Goal: Information Seeking & Learning: Learn about a topic

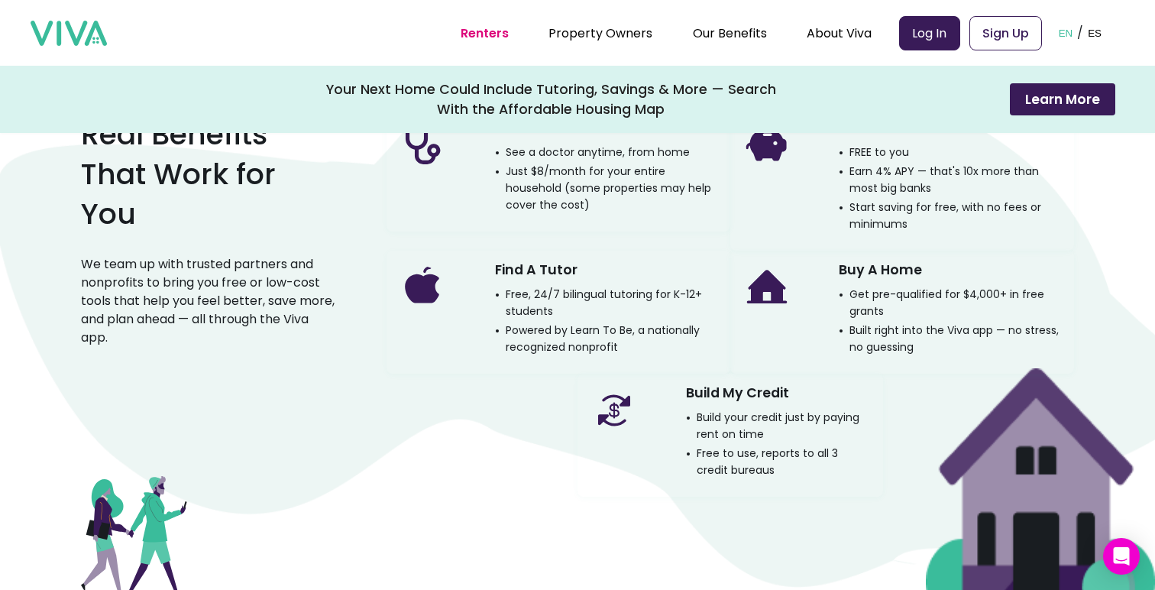
scroll to position [1207, 0]
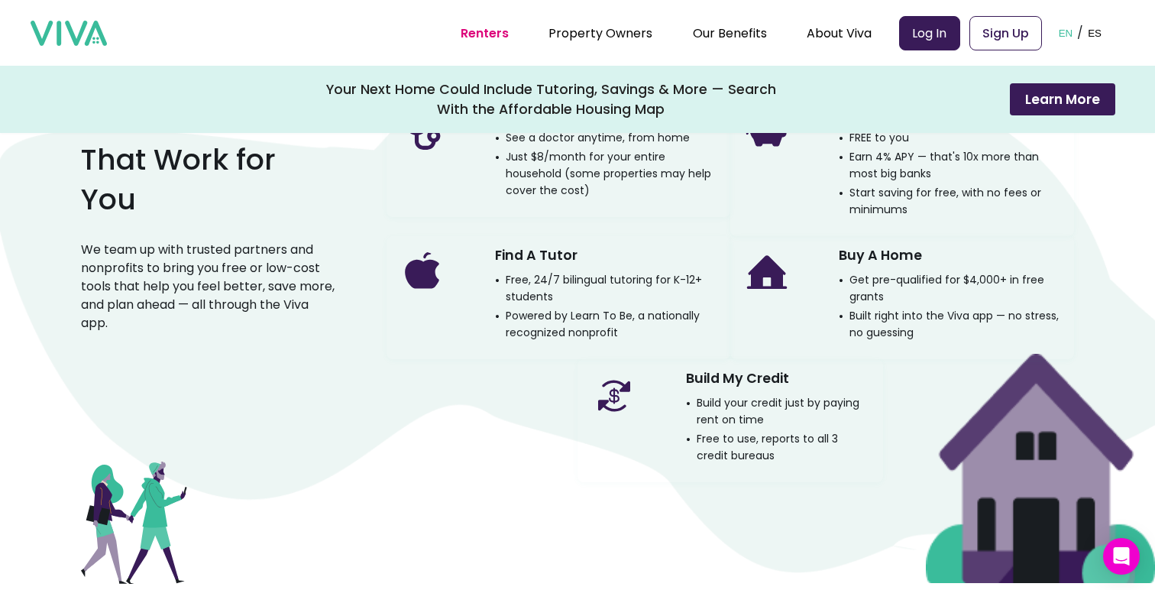
click at [732, 403] on p "Build your credit just by paying rent on time" at bounding box center [778, 411] width 185 height 34
click at [745, 416] on p "Build your credit just by paying rent on time" at bounding box center [778, 411] width 185 height 34
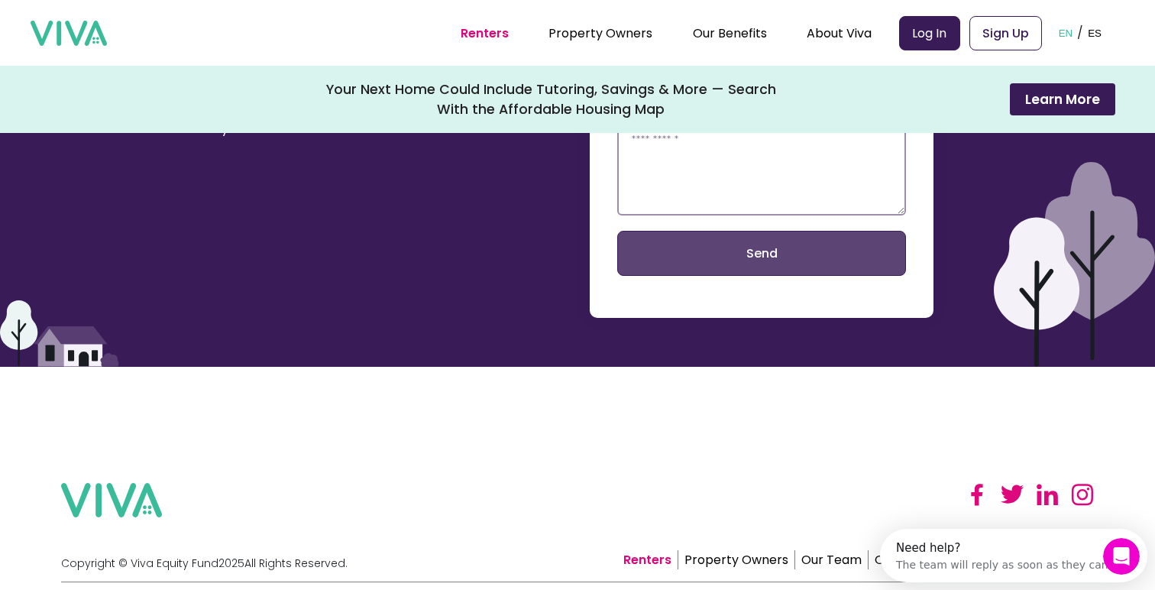
scroll to position [3679, 0]
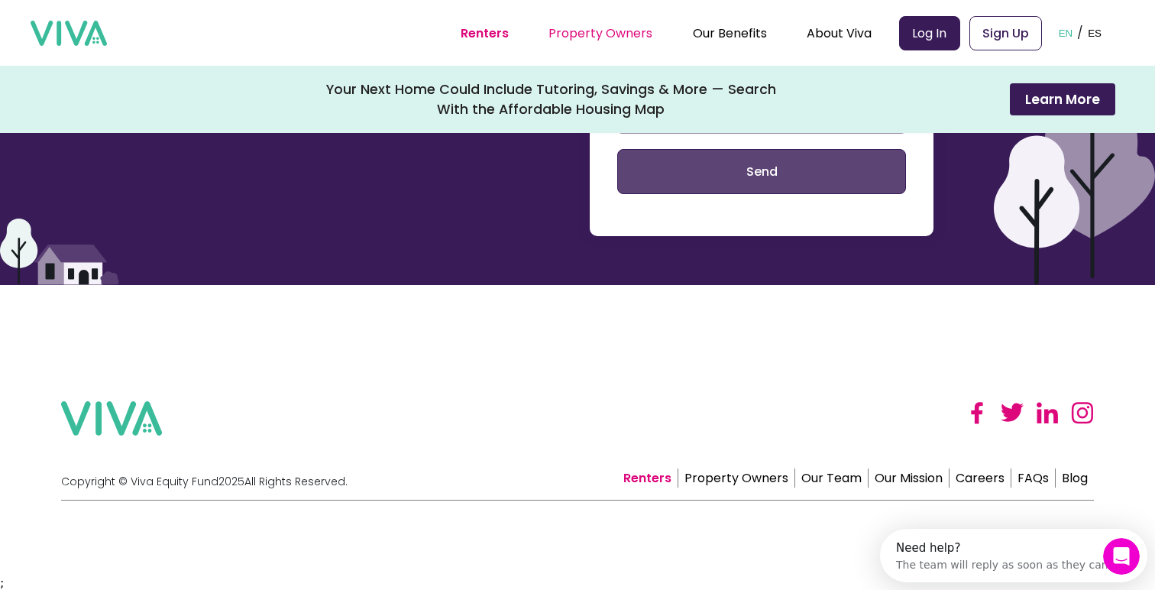
click at [629, 28] on link "Property Owners" at bounding box center [601, 33] width 104 height 18
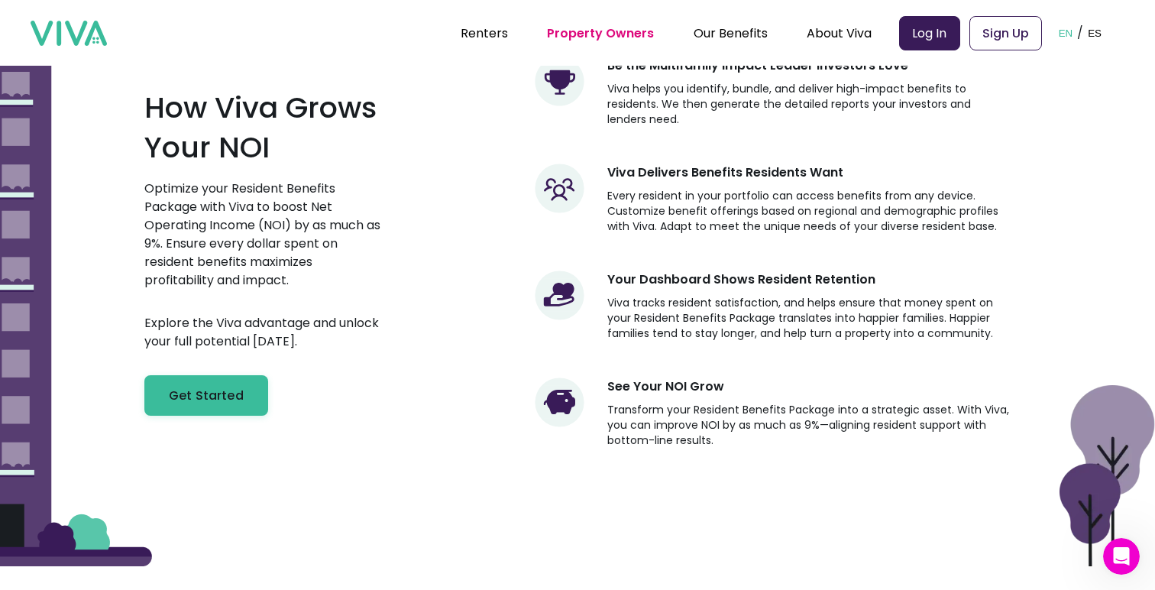
scroll to position [654, 0]
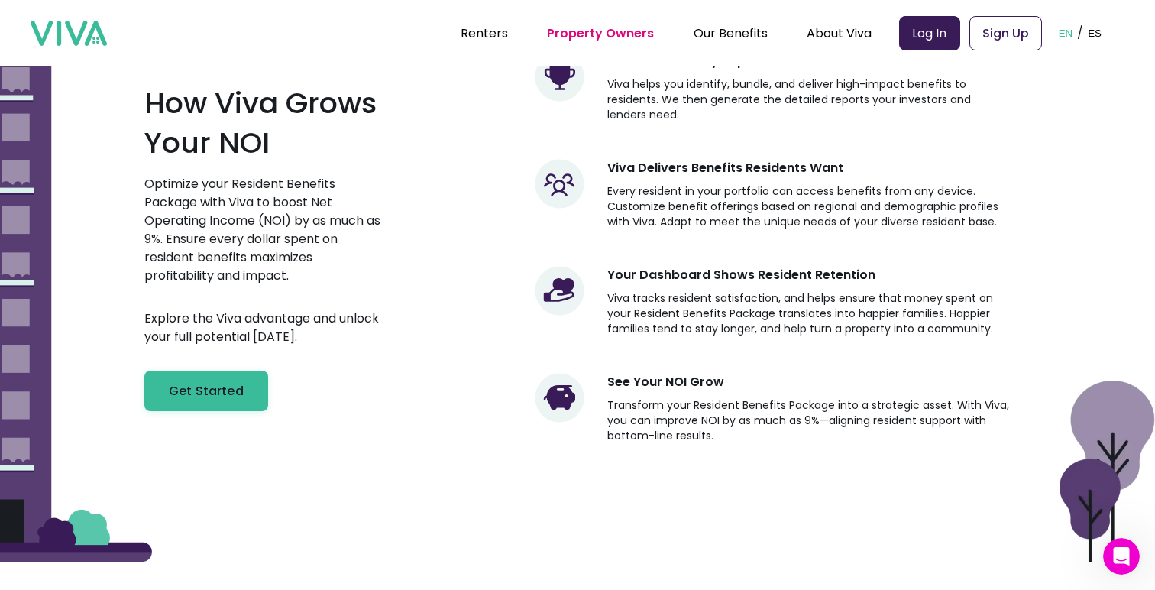
drag, startPoint x: 653, startPoint y: 192, endPoint x: 684, endPoint y: 191, distance: 30.6
click at [685, 191] on div "Viva Delivers Benefits Residents Want Every resident in your portfolio can acce…" at bounding box center [809, 194] width 403 height 70
click at [682, 191] on div "Viva Delivers Benefits Residents Want Every resident in your portfolio can acce…" at bounding box center [809, 194] width 403 height 70
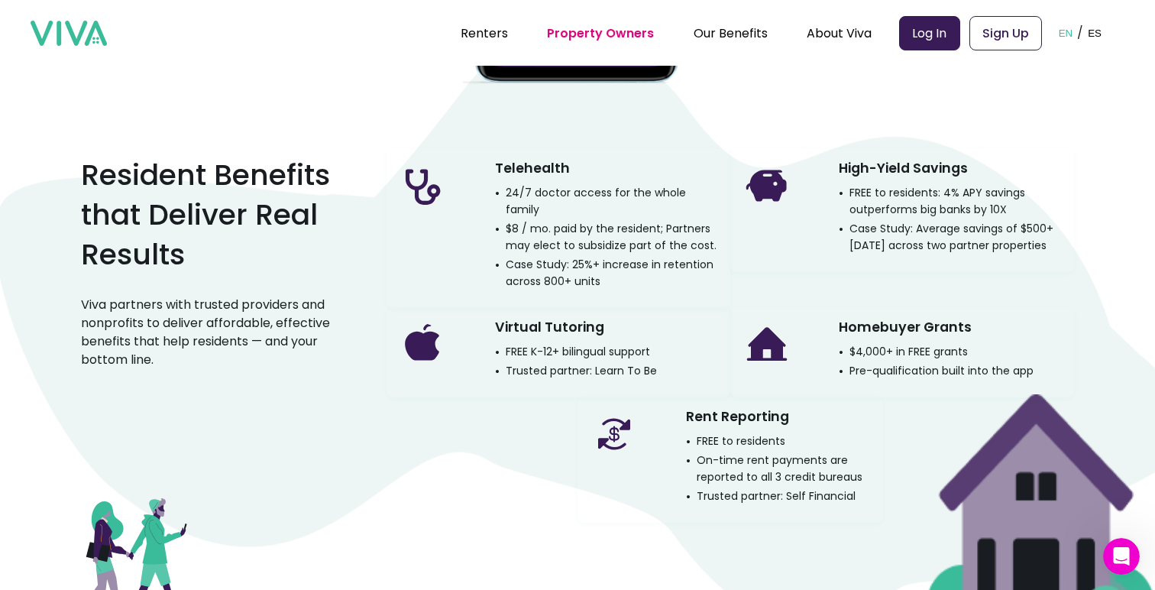
scroll to position [2155, 0]
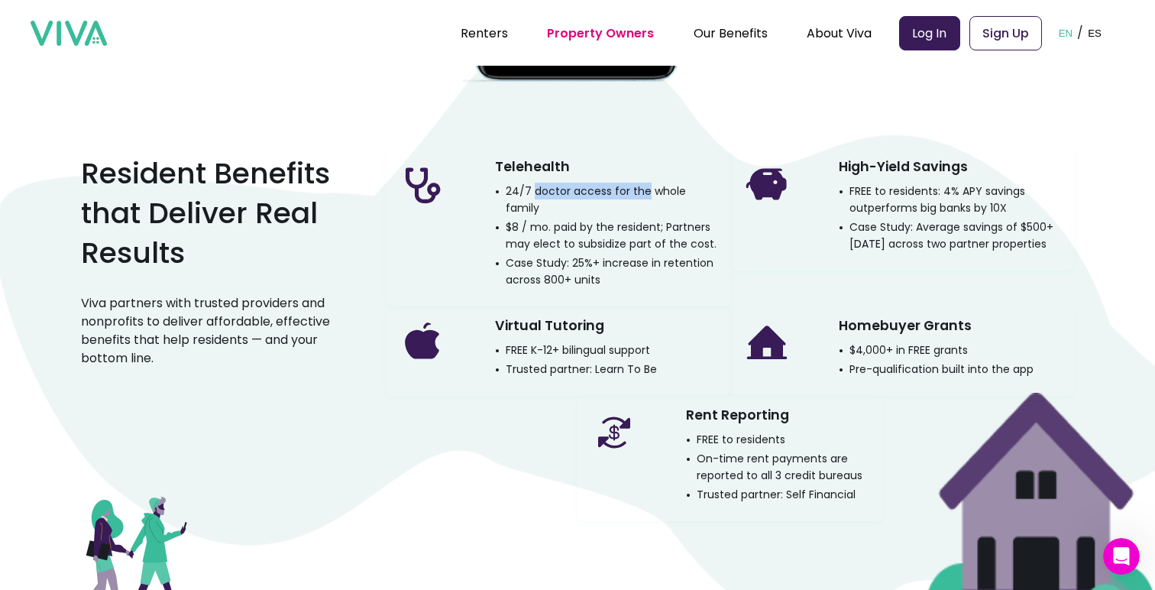
drag, startPoint x: 537, startPoint y: 205, endPoint x: 642, endPoint y: 204, distance: 104.7
click at [643, 204] on p "24/7 doctor access for the whole family" at bounding box center [606, 200] width 223 height 34
click at [642, 204] on p "24/7 doctor access for the whole family" at bounding box center [606, 200] width 223 height 34
drag, startPoint x: 567, startPoint y: 223, endPoint x: 705, endPoint y: 236, distance: 138.9
click at [706, 236] on p "$8 / mo. paid by the resident; Partners may elect to subsidize part of the cost." at bounding box center [606, 236] width 223 height 34
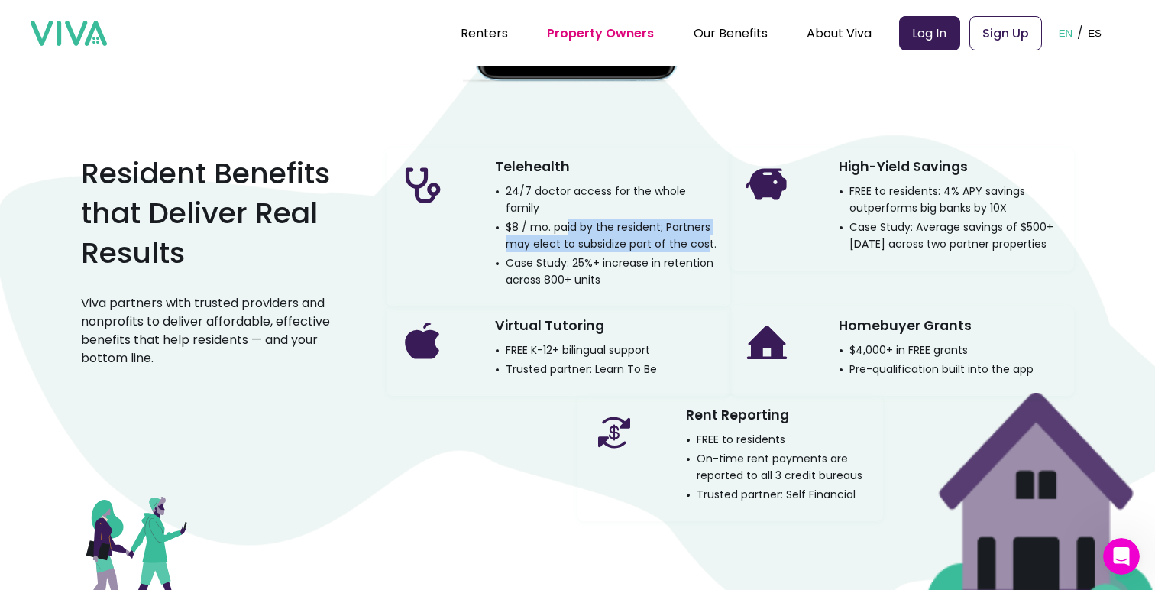
click at [705, 236] on p "$8 / mo. paid by the resident; Partners may elect to subsidize part of the cost." at bounding box center [606, 236] width 223 height 34
drag, startPoint x: 727, startPoint y: 236, endPoint x: 582, endPoint y: 227, distance: 146.2
click at [582, 227] on div "Telehealth 24/7 doctor access for the whole family $8 / mo. paid by the residen…" at bounding box center [559, 226] width 344 height 159
click at [582, 227] on p "$8 / mo. paid by the resident; Partners may elect to subsidize part of the cost." at bounding box center [606, 236] width 223 height 34
drag, startPoint x: 867, startPoint y: 345, endPoint x: 936, endPoint y: 345, distance: 69.5
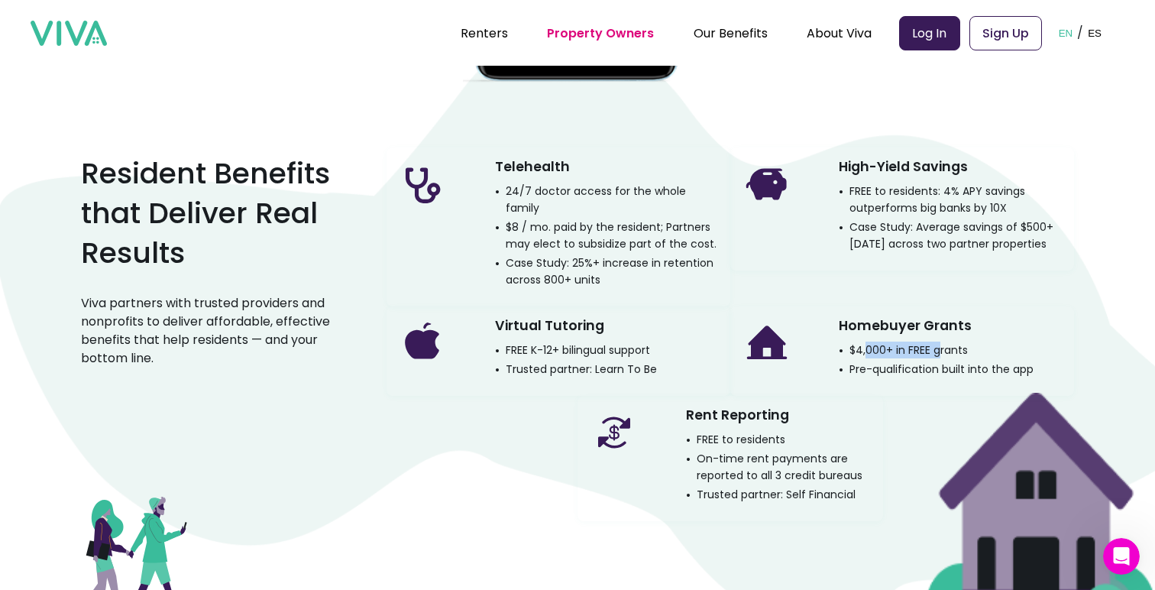
click at [939, 345] on p "$4,000+ in FREE grants" at bounding box center [903, 350] width 129 height 17
click at [936, 345] on p "$4,000+ in FREE grants" at bounding box center [903, 350] width 129 height 17
drag, startPoint x: 923, startPoint y: 209, endPoint x: 970, endPoint y: 207, distance: 47.4
click at [972, 208] on p "FREE to residents: 4% APY savings outperforms big banks by 10X" at bounding box center [950, 200] width 223 height 34
click at [970, 207] on p "FREE to residents: 4% APY savings outperforms big banks by 10X" at bounding box center [950, 200] width 223 height 34
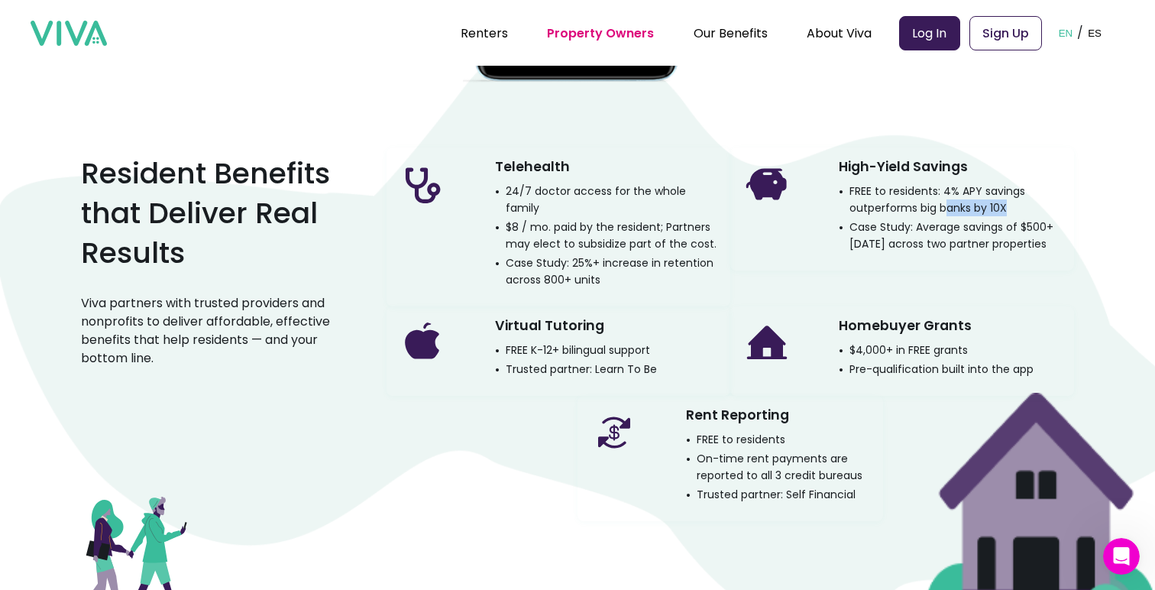
drag, startPoint x: 1006, startPoint y: 221, endPoint x: 948, endPoint y: 221, distance: 57.3
click at [948, 216] on p "FREE to residents: 4% APY savings outperforms big banks by 10X" at bounding box center [950, 200] width 223 height 34
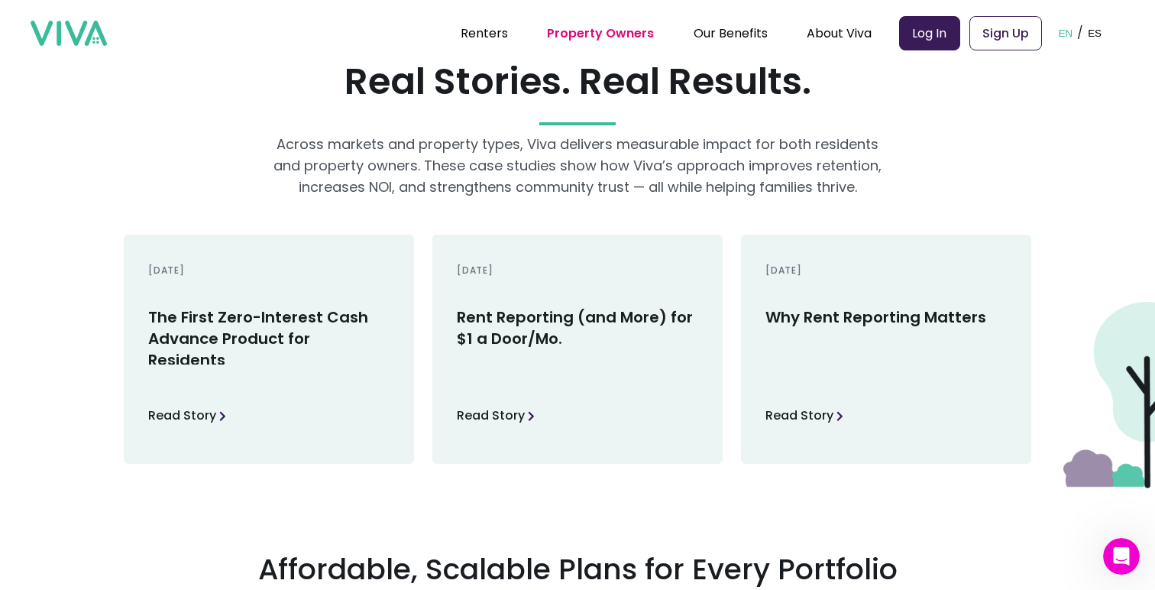
scroll to position [2762, 0]
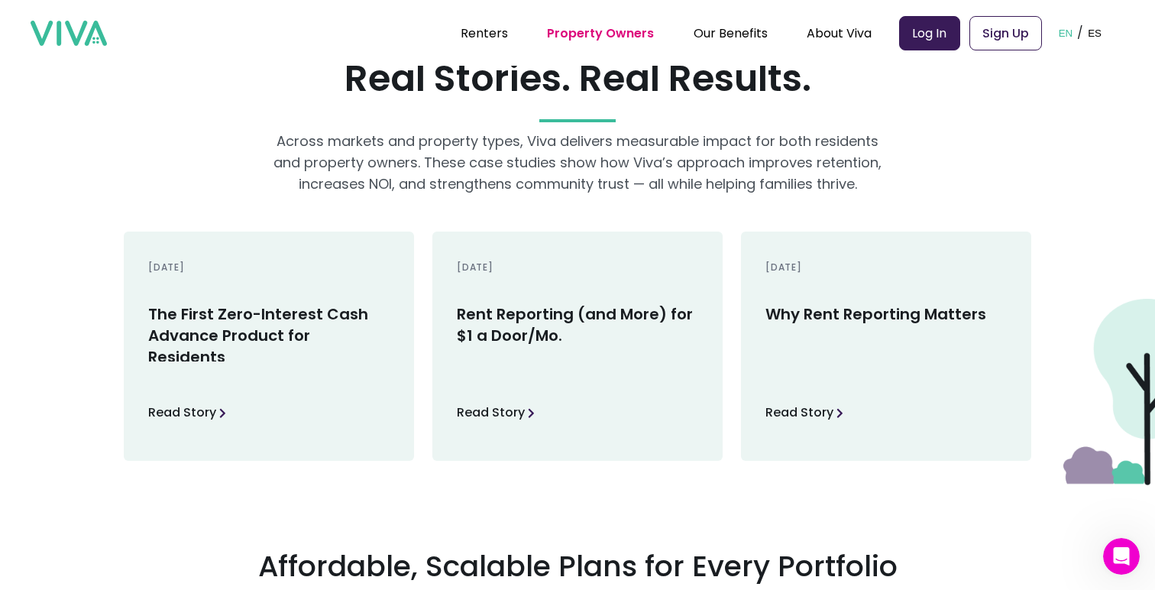
click at [529, 334] on h3 "Rent Reporting (and More) for $1 a Door/Mo." at bounding box center [577, 332] width 241 height 58
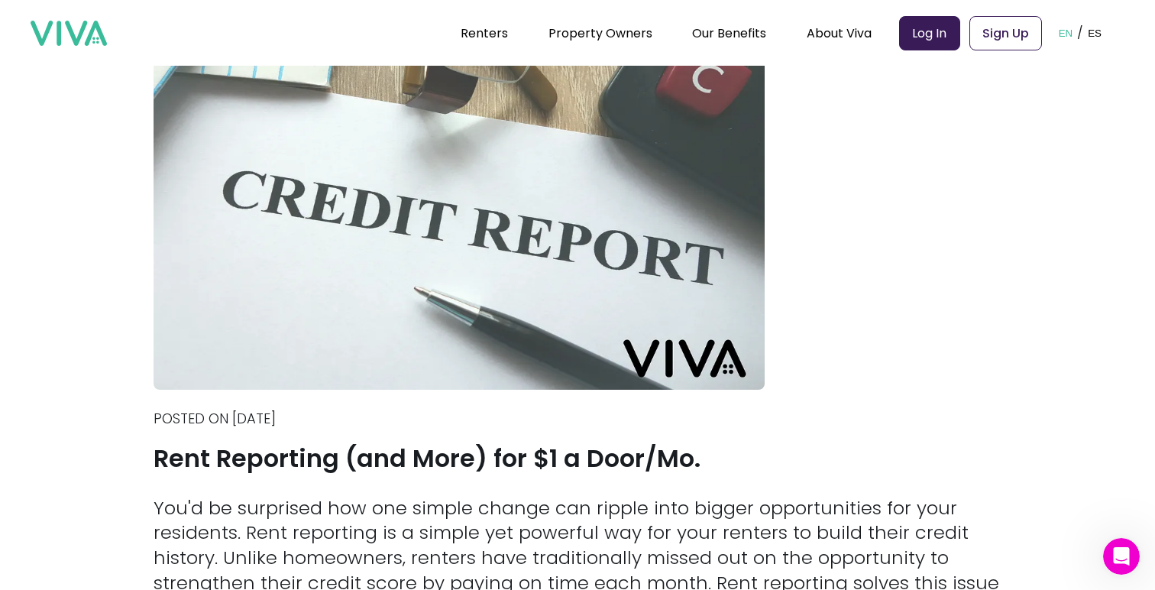
scroll to position [92, 0]
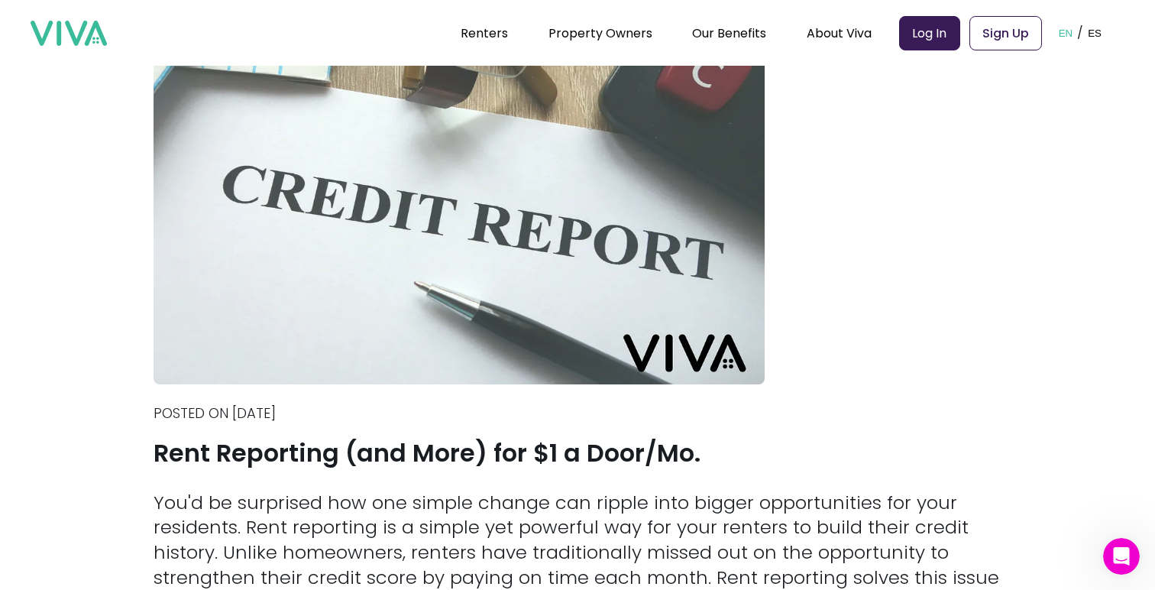
drag, startPoint x: 478, startPoint y: 303, endPoint x: 544, endPoint y: 317, distance: 68.0
drag, startPoint x: 533, startPoint y: 317, endPoint x: 589, endPoint y: 343, distance: 61.5
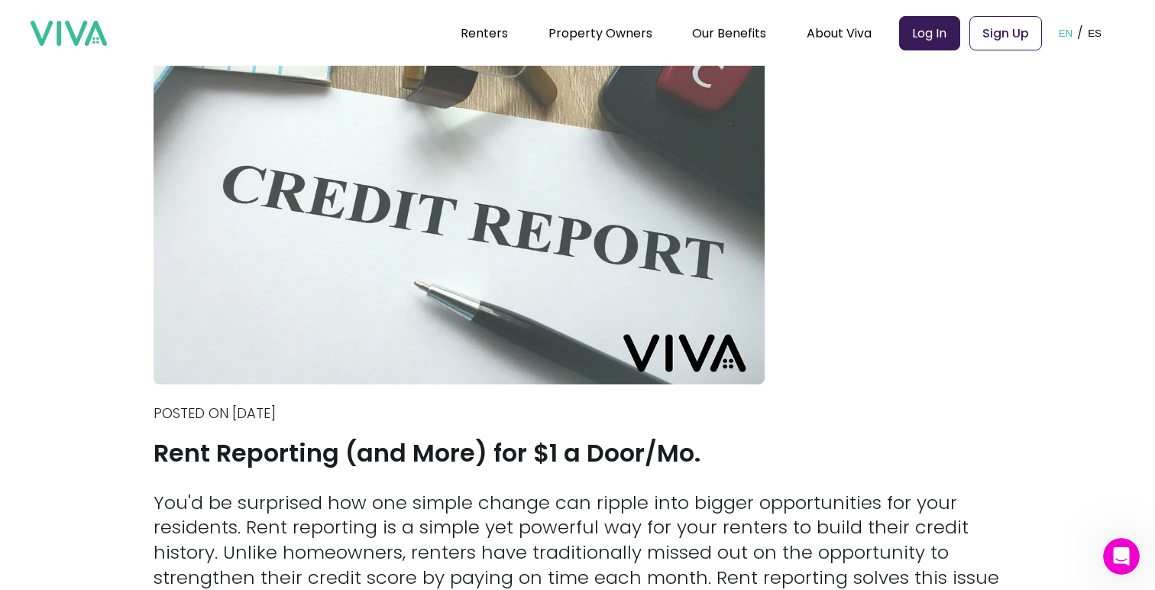
drag, startPoint x: 387, startPoint y: 342, endPoint x: 476, endPoint y: 361, distance: 91.6
drag, startPoint x: 476, startPoint y: 361, endPoint x: 562, endPoint y: 378, distance: 87.2
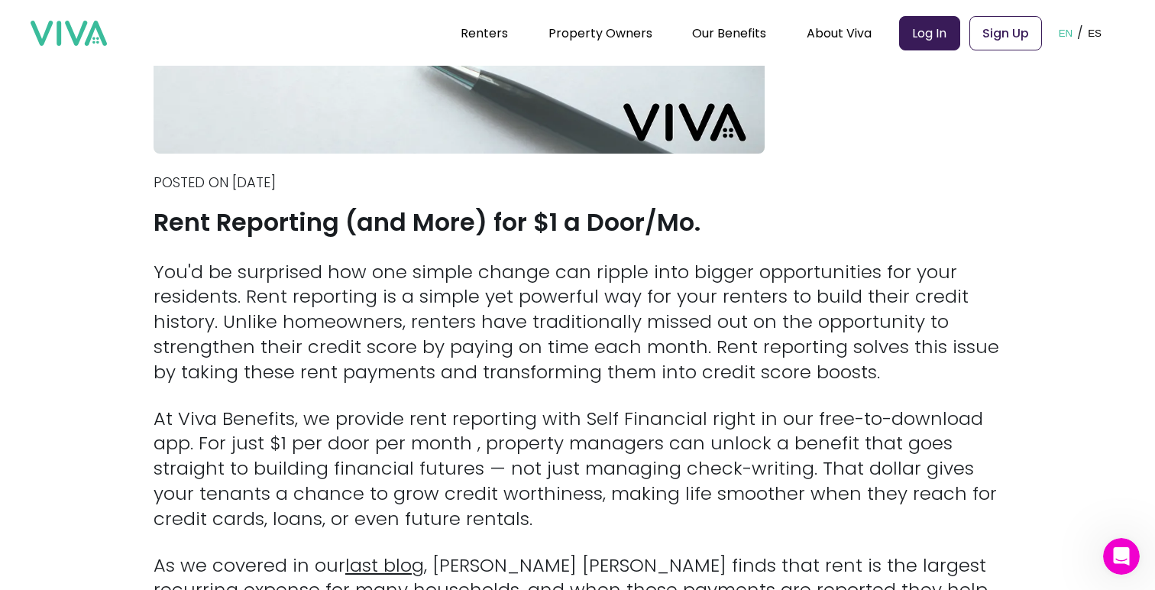
scroll to position [297, 0]
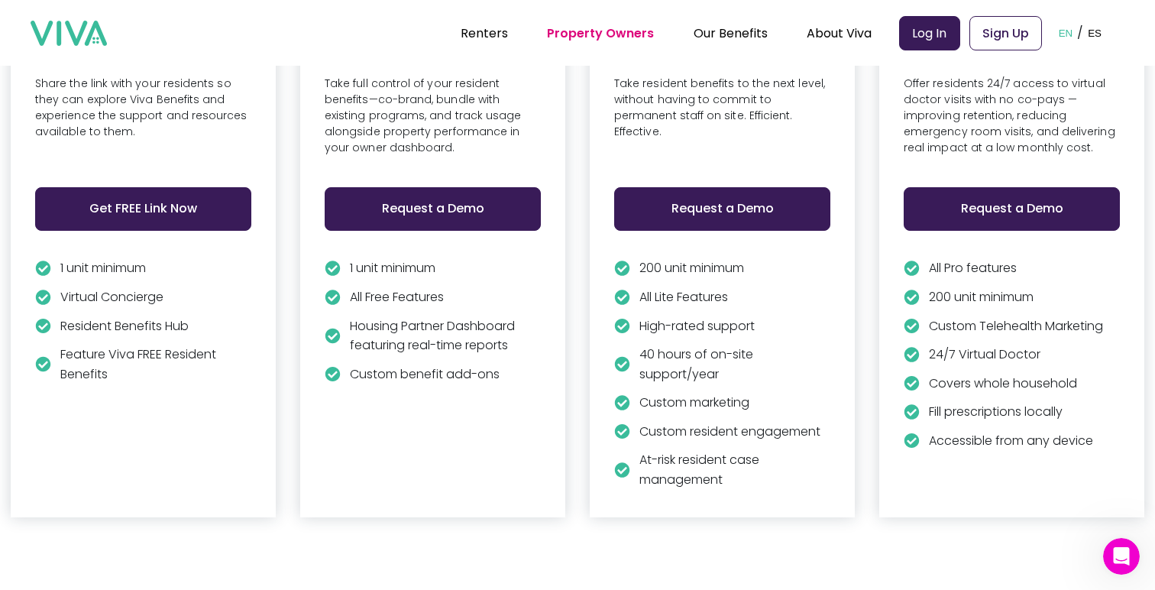
scroll to position [3531, 0]
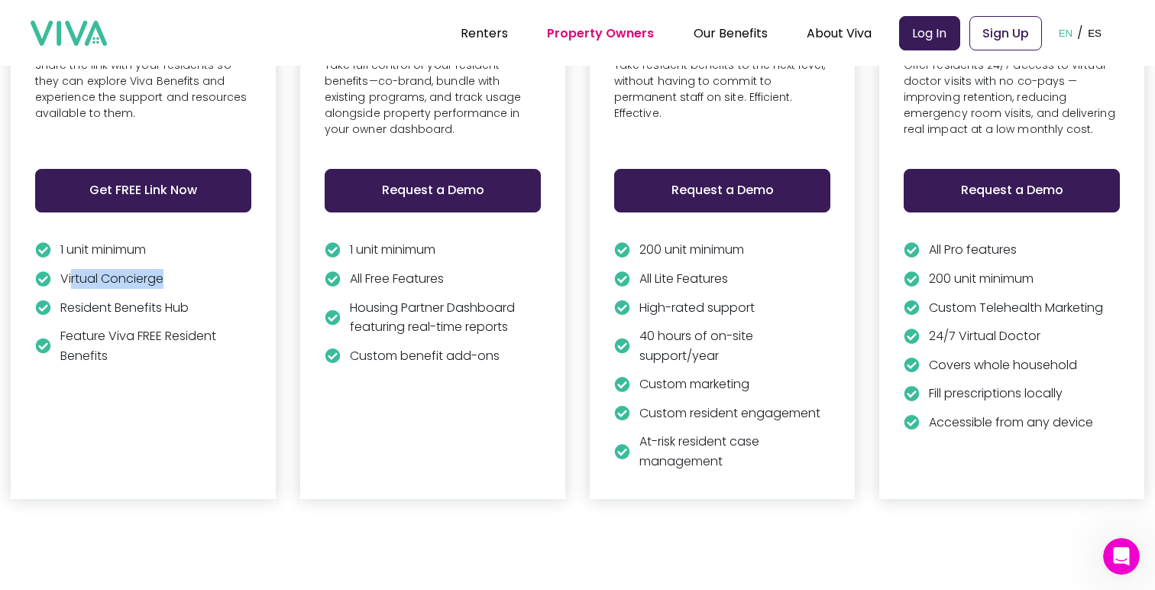
drag, startPoint x: 231, startPoint y: 314, endPoint x: 169, endPoint y: 301, distance: 63.2
click at [164, 289] on p "Virtual Concierge" at bounding box center [111, 279] width 103 height 20
drag, startPoint x: 170, startPoint y: 362, endPoint x: 156, endPoint y: 353, distance: 16.5
click at [156, 318] on p "Resident Benefits Hub" at bounding box center [124, 308] width 128 height 20
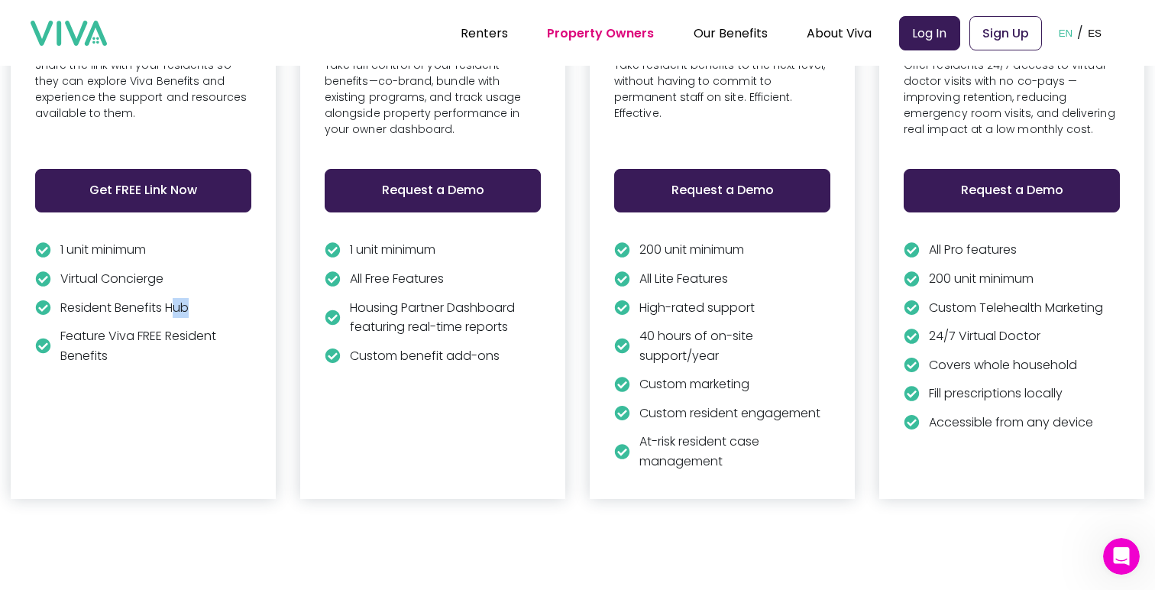
click at [156, 318] on p "Resident Benefits Hub" at bounding box center [124, 308] width 128 height 20
drag, startPoint x: 151, startPoint y: 349, endPoint x: 173, endPoint y: 363, distance: 25.4
click at [173, 318] on p "Resident Benefits Hub" at bounding box center [124, 308] width 128 height 20
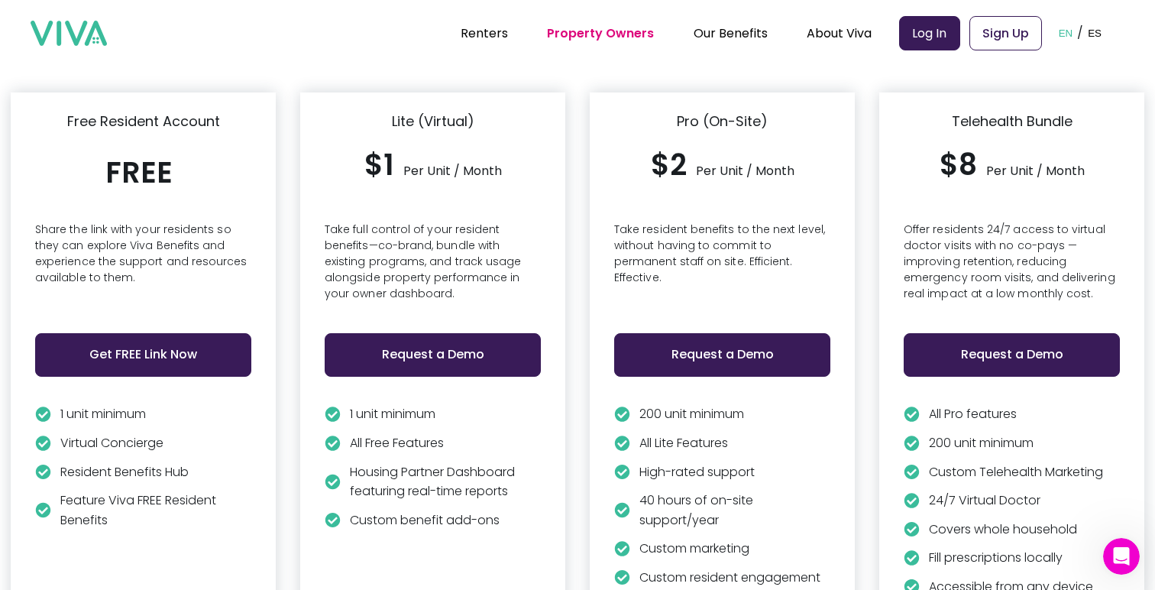
scroll to position [3348, 0]
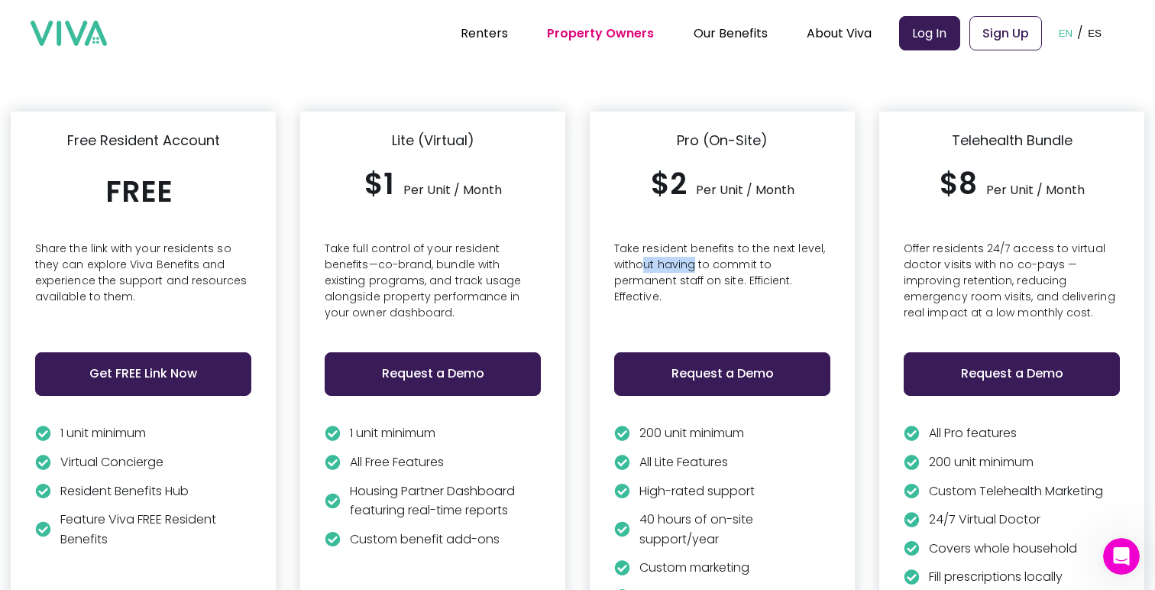
drag, startPoint x: 643, startPoint y: 252, endPoint x: 690, endPoint y: 266, distance: 48.6
click at [690, 266] on p "Take resident benefits to the next level, without having to commit to permanent…" at bounding box center [722, 283] width 216 height 84
click at [689, 264] on p "Take resident benefits to the next level, without having to commit to permanent…" at bounding box center [722, 283] width 216 height 84
drag, startPoint x: 653, startPoint y: 264, endPoint x: 683, endPoint y: 274, distance: 31.2
click at [684, 274] on p "Take resident benefits to the next level, without having to commit to permanent…" at bounding box center [722, 283] width 216 height 84
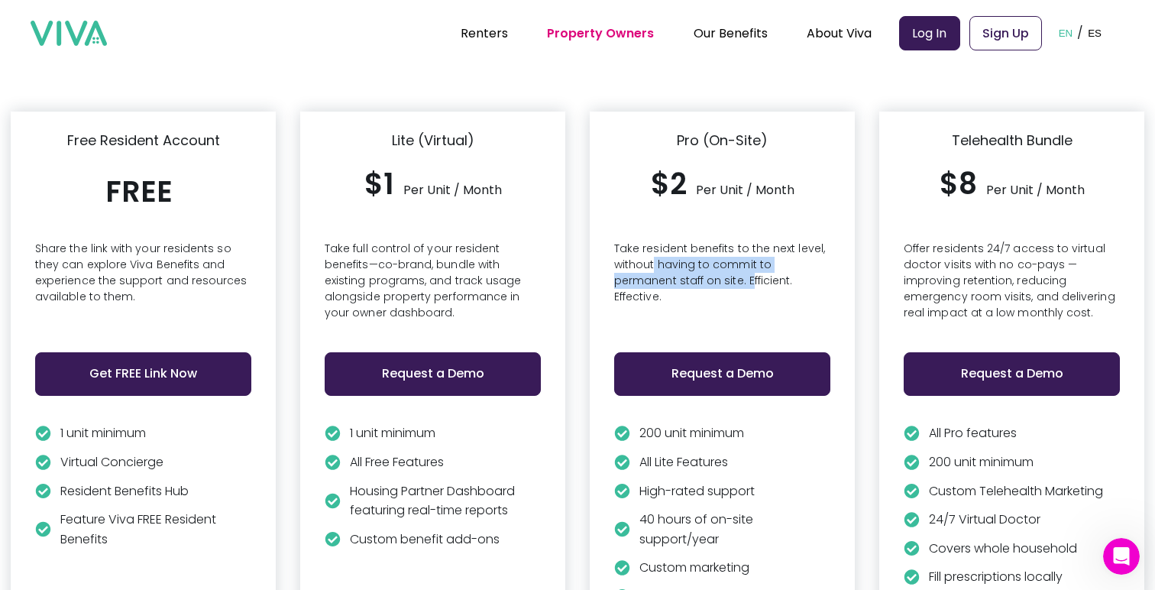
click at [683, 274] on p "Take resident benefits to the next level, without having to commit to permanent…" at bounding box center [722, 283] width 216 height 84
drag, startPoint x: 438, startPoint y: 253, endPoint x: 479, endPoint y: 259, distance: 41.7
click at [480, 259] on p "Take full control of your resident benefits—co-brand, bundle with existing prog…" at bounding box center [433, 283] width 216 height 84
click at [479, 259] on p "Take full control of your resident benefits—co-brand, bundle with existing prog…" at bounding box center [433, 283] width 216 height 84
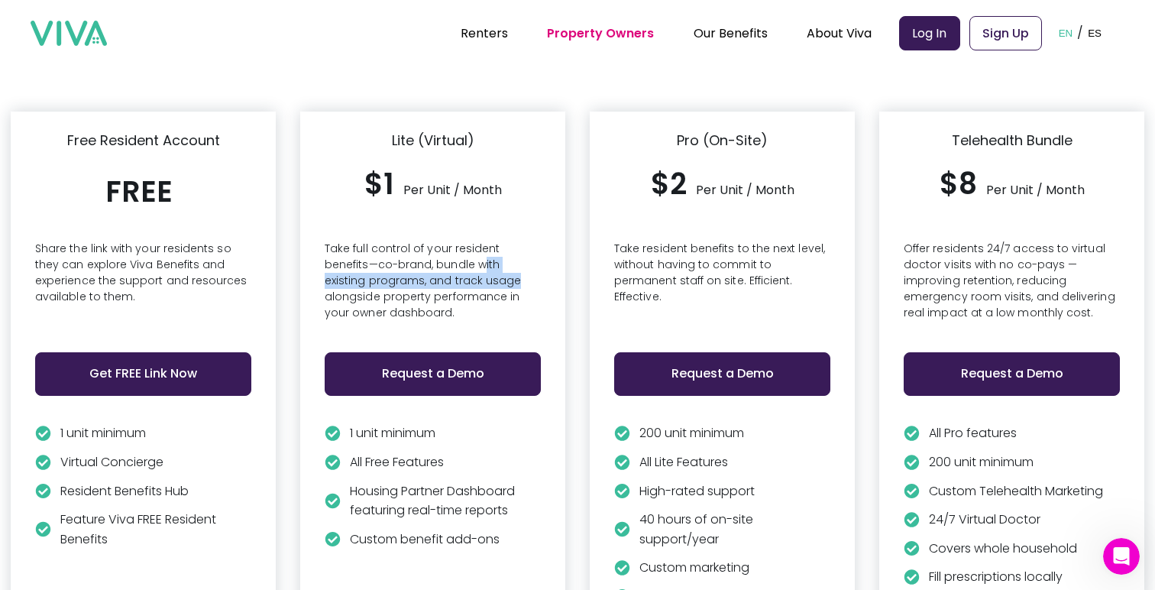
drag, startPoint x: 440, startPoint y: 267, endPoint x: 466, endPoint y: 272, distance: 26.4
click at [466, 272] on p "Take full control of your resident benefits—co-brand, bundle with existing prog…" at bounding box center [433, 283] width 216 height 84
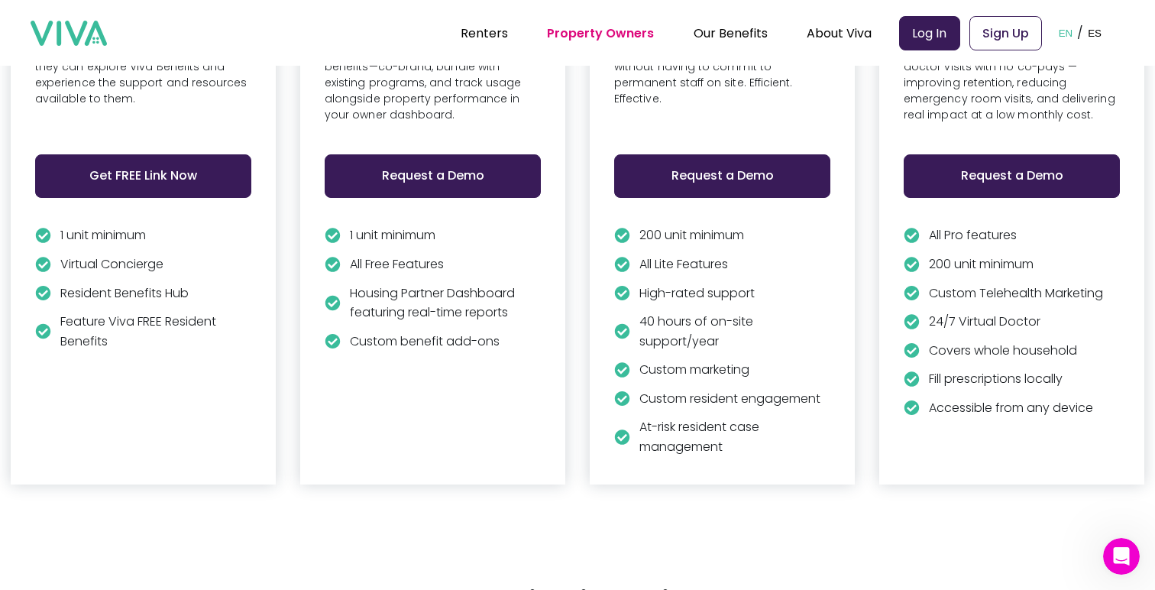
scroll to position [3569, 0]
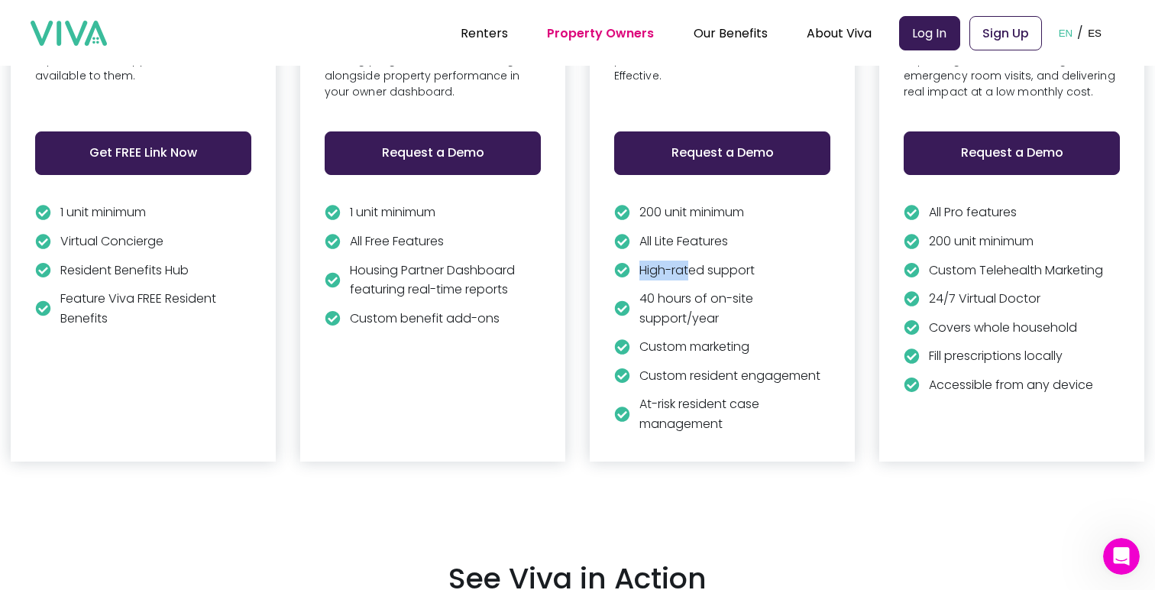
drag, startPoint x: 733, startPoint y: 309, endPoint x: 778, endPoint y: 309, distance: 45.1
click at [755, 280] on p "High-rated support" at bounding box center [697, 271] width 115 height 20
drag, startPoint x: 778, startPoint y: 336, endPoint x: 731, endPoint y: 309, distance: 54.1
click at [731, 308] on div "200 unit minimum All Lite Features High-rated support 40 hours of on-site suppo…" at bounding box center [722, 323] width 216 height 240
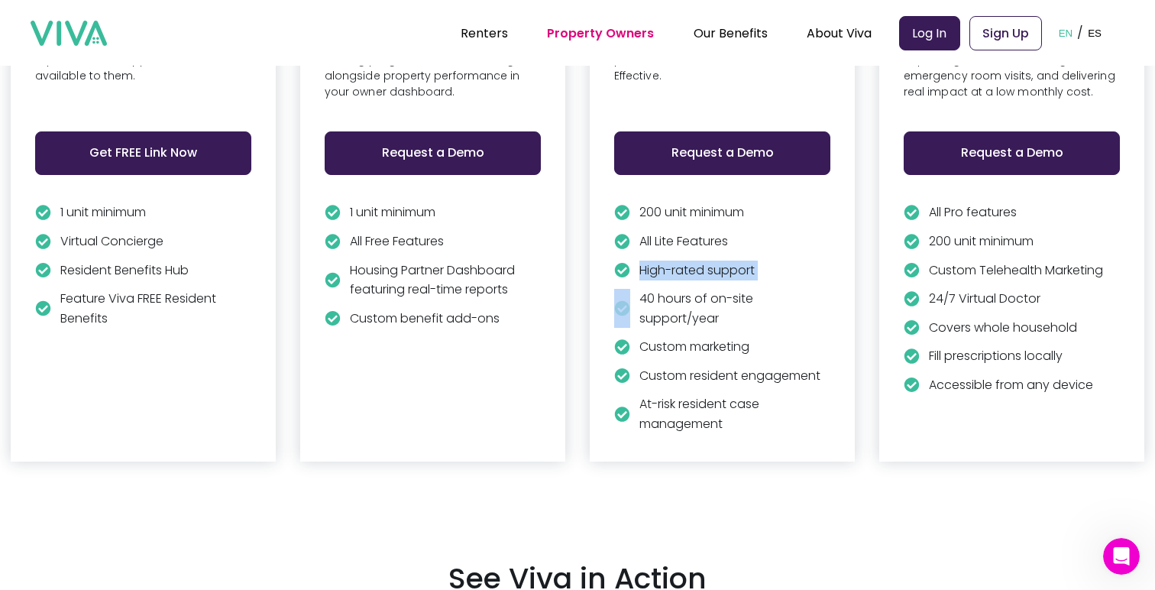
click at [731, 280] on p "High-rated support" at bounding box center [697, 271] width 115 height 20
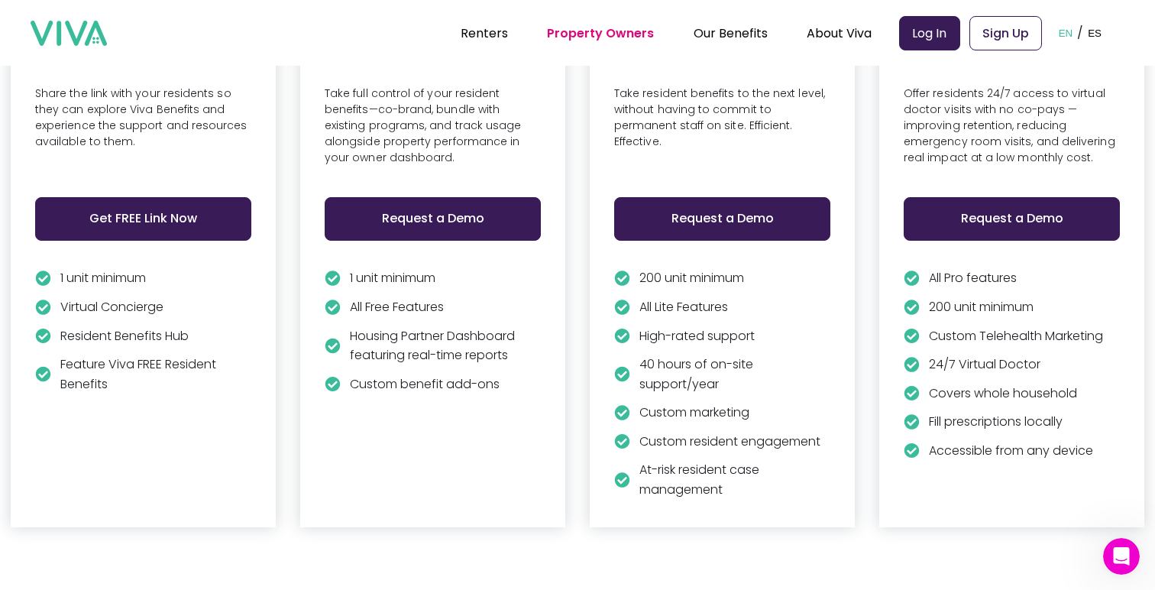
scroll to position [3547, 0]
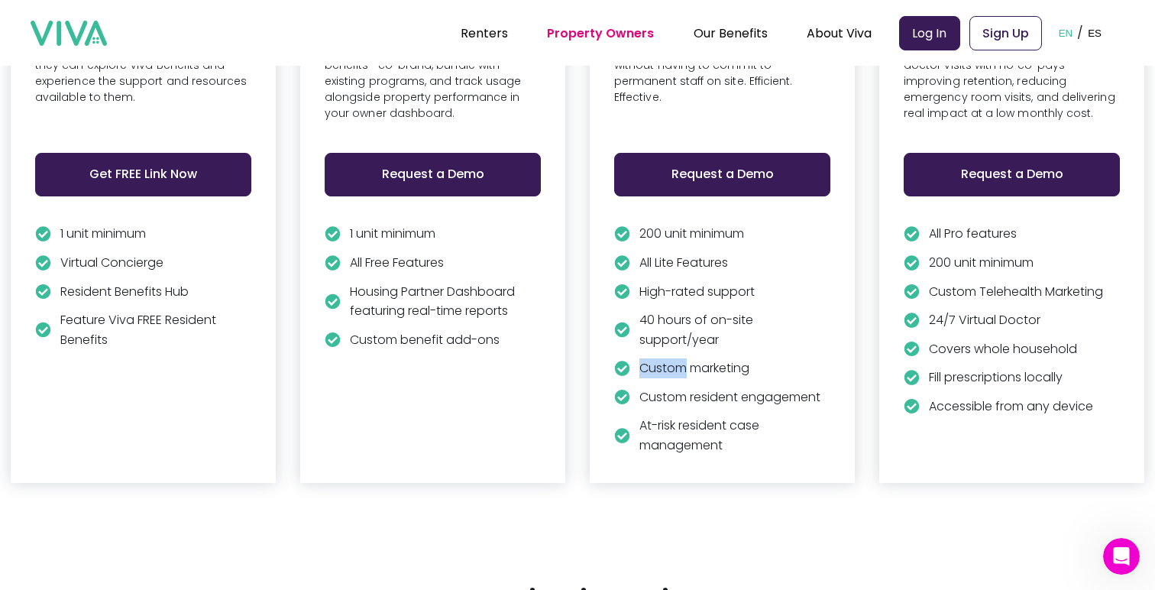
drag, startPoint x: 734, startPoint y: 410, endPoint x: 777, endPoint y: 428, distance: 47.3
click at [778, 428] on div "200 unit minimum All Lite Features High-rated support 40 hours of on-site suppo…" at bounding box center [722, 344] width 216 height 240
click at [750, 378] on p "Custom marketing" at bounding box center [695, 368] width 110 height 20
drag, startPoint x: 713, startPoint y: 475, endPoint x: 763, endPoint y: 476, distance: 50.4
click at [764, 407] on p "Custom resident engagement" at bounding box center [730, 397] width 181 height 20
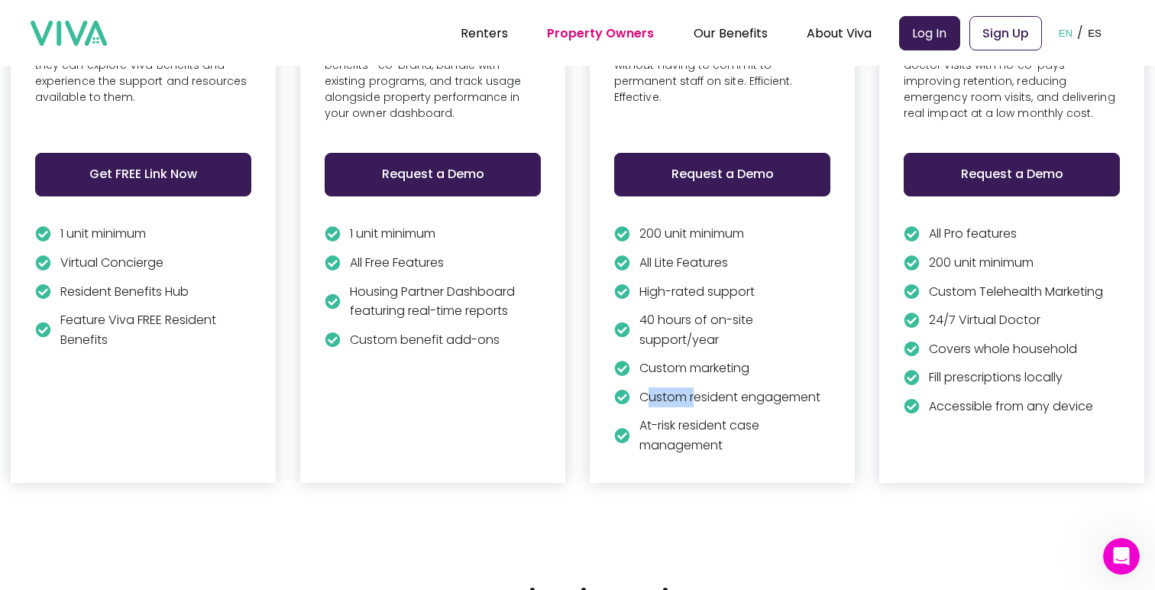
click at [763, 407] on p "Custom resident engagement" at bounding box center [730, 397] width 181 height 20
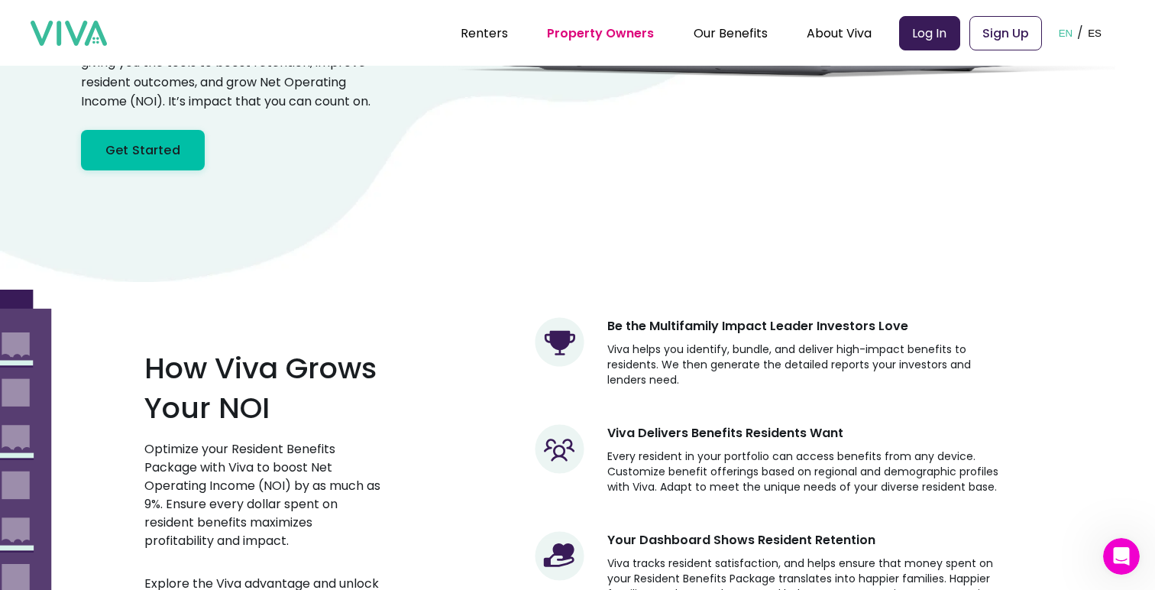
scroll to position [0, 0]
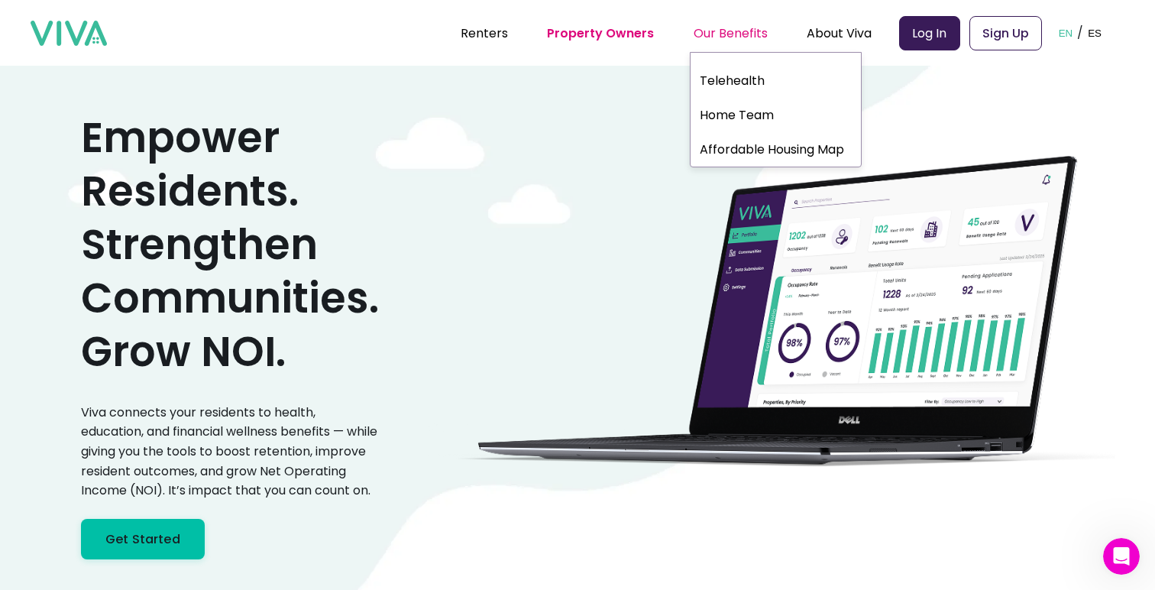
click at [715, 36] on div "Our Benefits" at bounding box center [731, 33] width 74 height 38
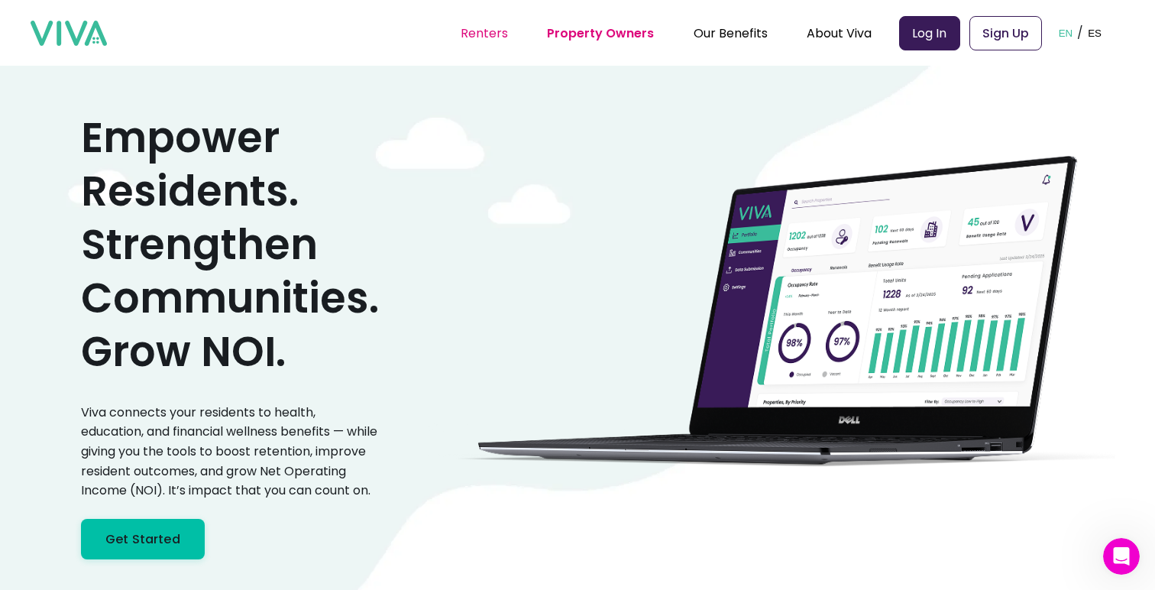
click at [491, 33] on link "Renters" at bounding box center [484, 33] width 47 height 18
